Goal: Task Accomplishment & Management: Use online tool/utility

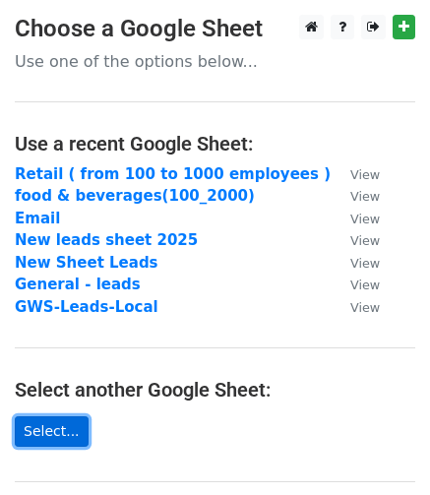
click at [63, 428] on link "Select..." at bounding box center [52, 432] width 74 height 31
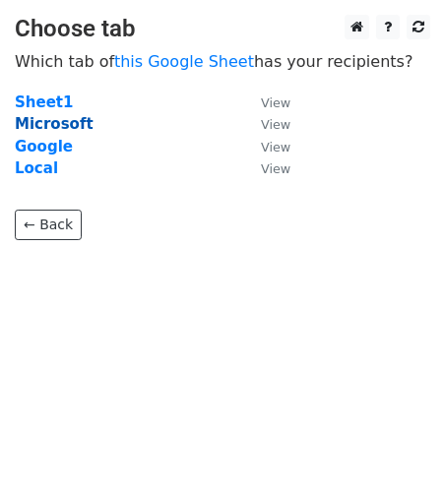
click at [44, 121] on strong "Microsoft" at bounding box center [54, 124] width 79 height 18
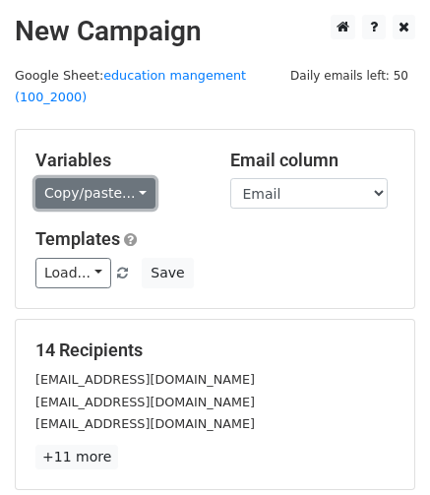
click at [110, 178] on link "Copy/paste..." at bounding box center [95, 193] width 120 height 31
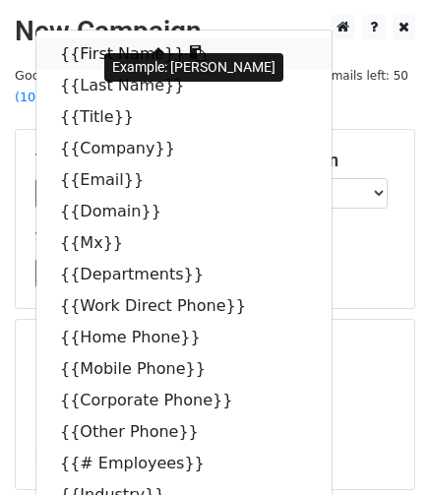
click at [87, 38] on link "{{First Name}}" at bounding box center [183, 54] width 295 height 32
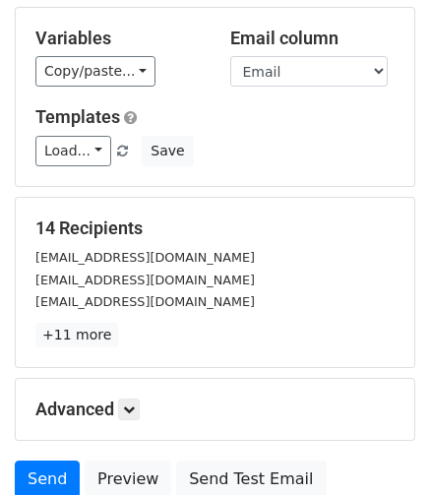
scroll to position [123, 0]
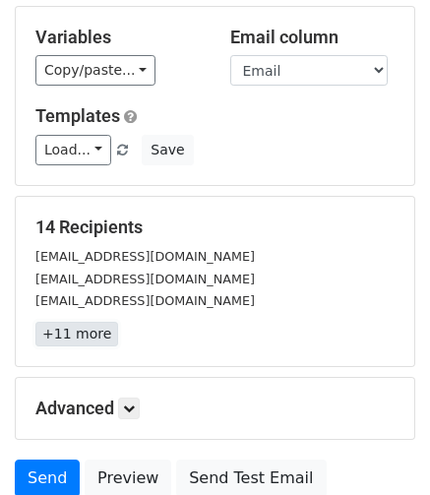
click at [95, 322] on link "+11 more" at bounding box center [76, 334] width 83 height 25
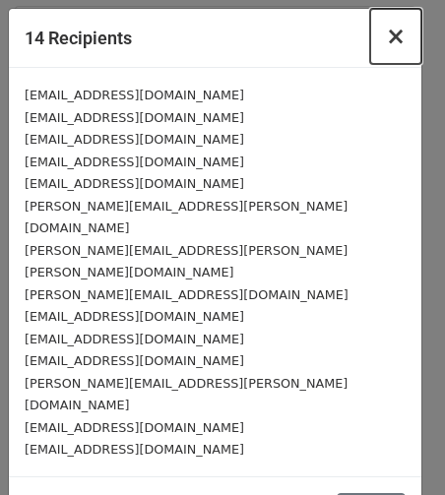
click at [391, 44] on span "×" at bounding box center [396, 37] width 20 height 28
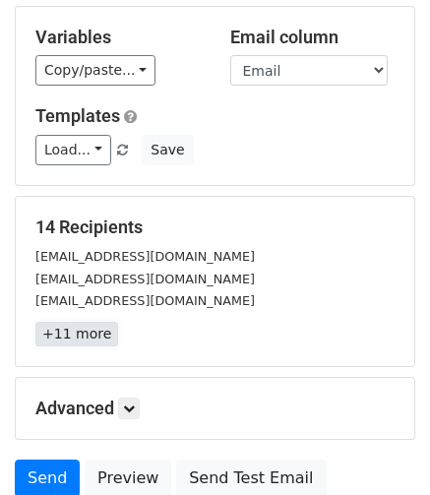
click at [79, 322] on link "+11 more" at bounding box center [76, 334] width 83 height 25
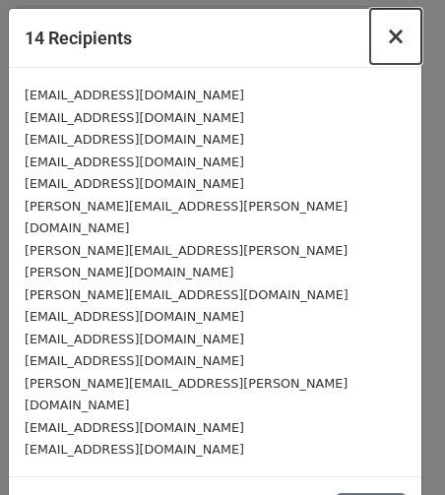
click at [395, 36] on span "×" at bounding box center [396, 37] width 20 height 28
